Goal: Information Seeking & Learning: Compare options

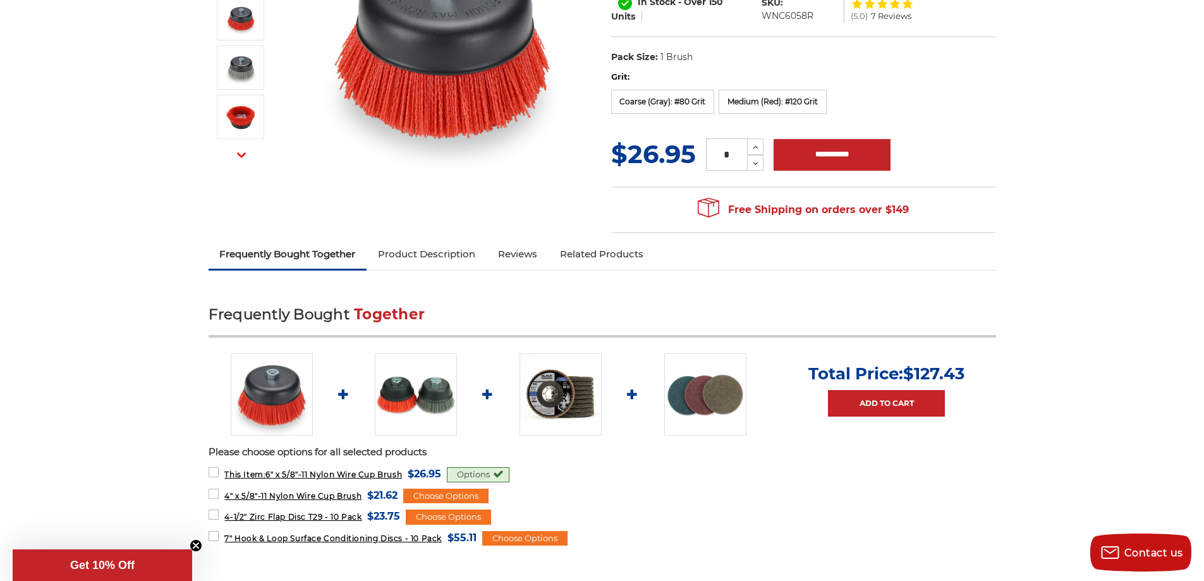
scroll to position [253, 0]
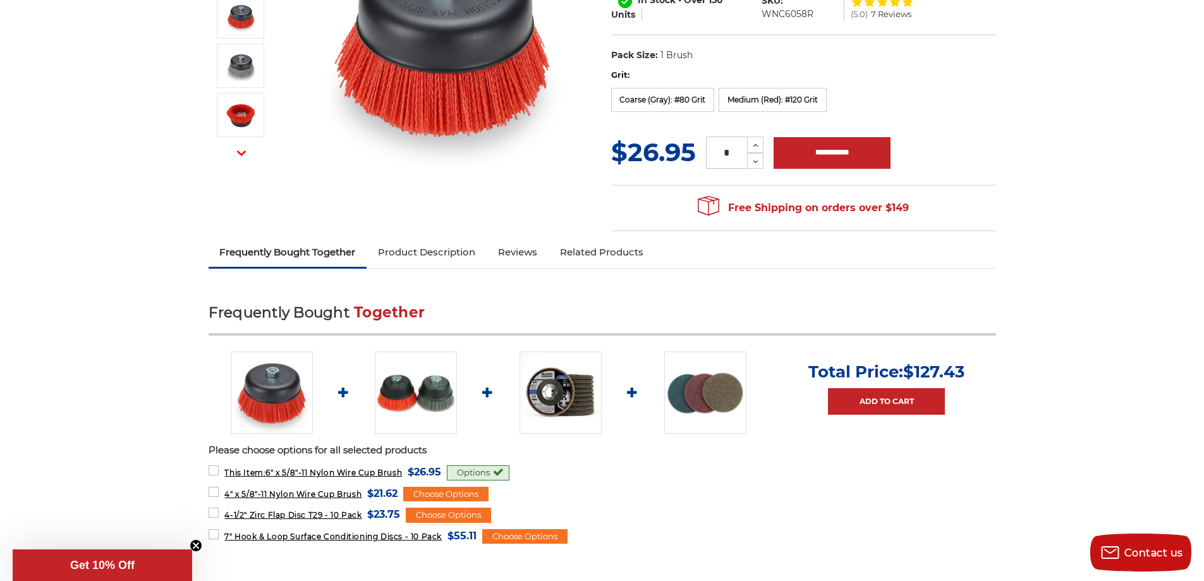
click at [408, 389] on img at bounding box center [416, 392] width 82 height 82
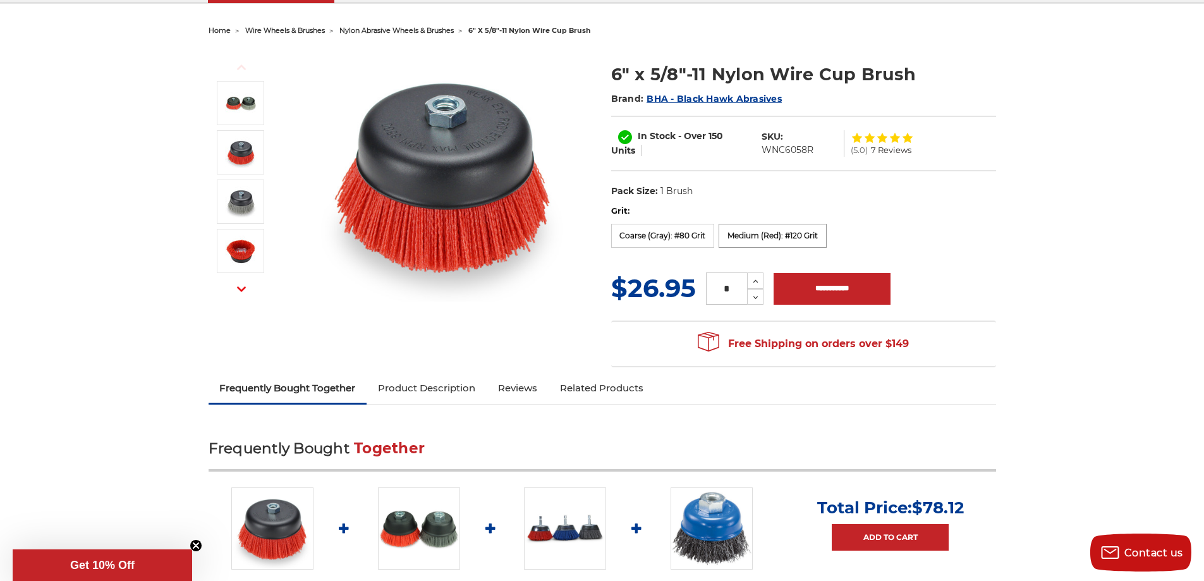
scroll to position [253, 0]
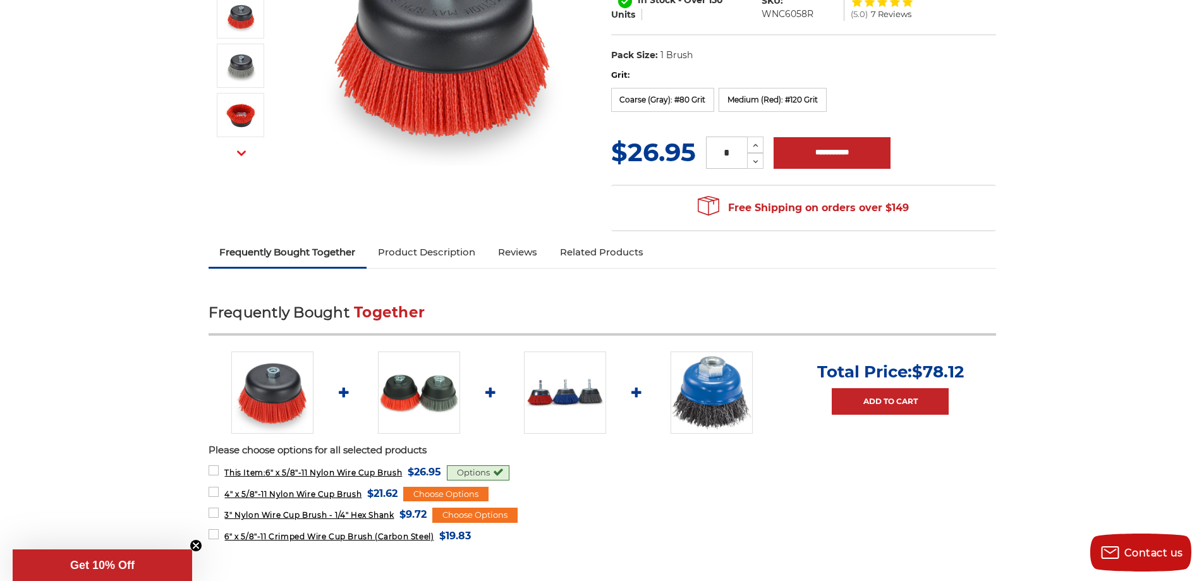
click at [411, 382] on img at bounding box center [419, 392] width 82 height 82
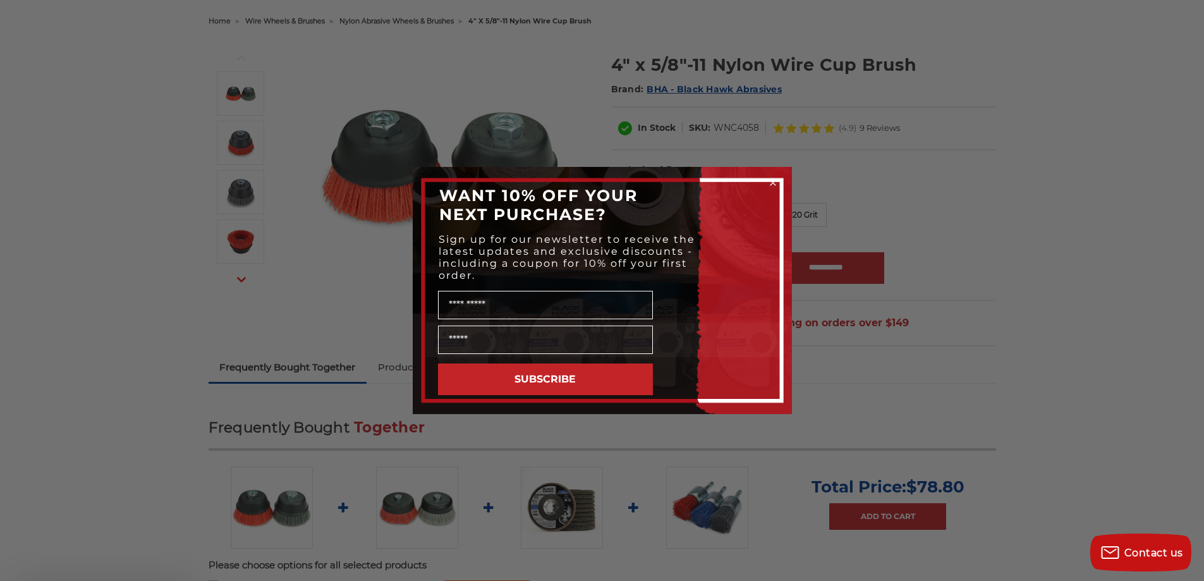
scroll to position [442, 0]
